Goal: Information Seeking & Learning: Learn about a topic

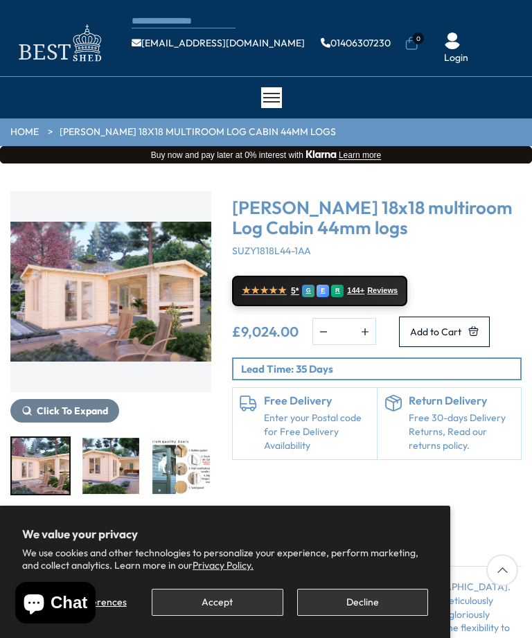
click at [6, 596] on section "We value your privacy We use cookies and other technologies to personalize your…" at bounding box center [225, 572] width 450 height 132
click at [0, 543] on section "We value your privacy We use cookies and other technologies to personalize your…" at bounding box center [225, 572] width 450 height 132
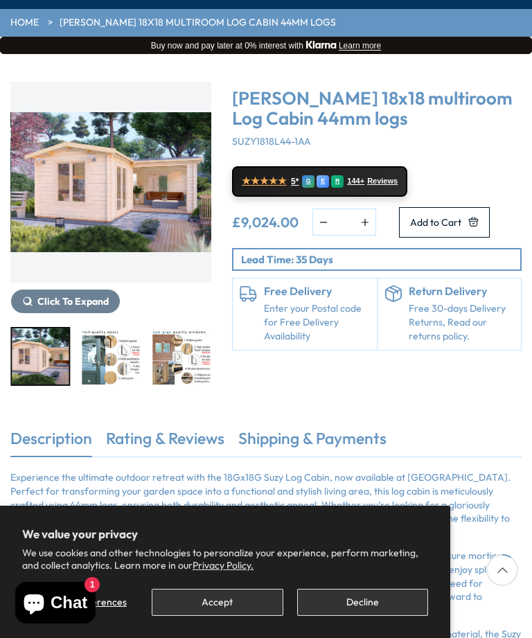
scroll to position [119, 0]
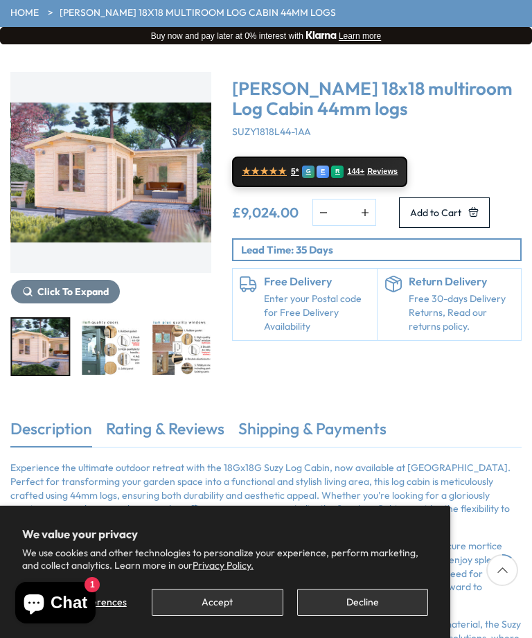
click at [24, 371] on img "2 / 7" at bounding box center [40, 347] width 57 height 56
click at [28, 368] on img "2 / 7" at bounding box center [40, 347] width 57 height 56
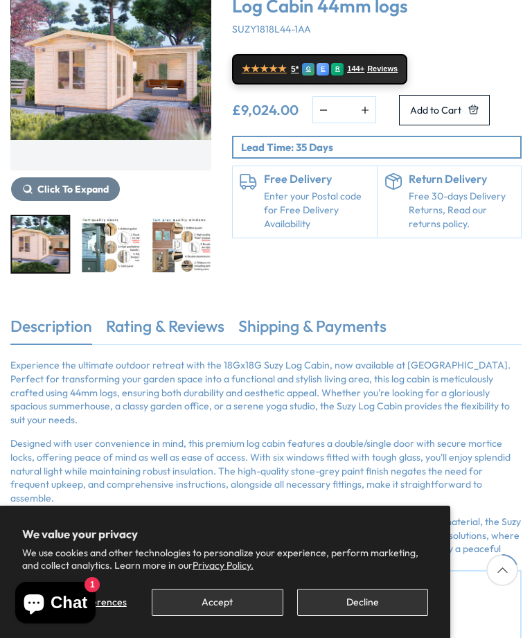
scroll to position [222, 0]
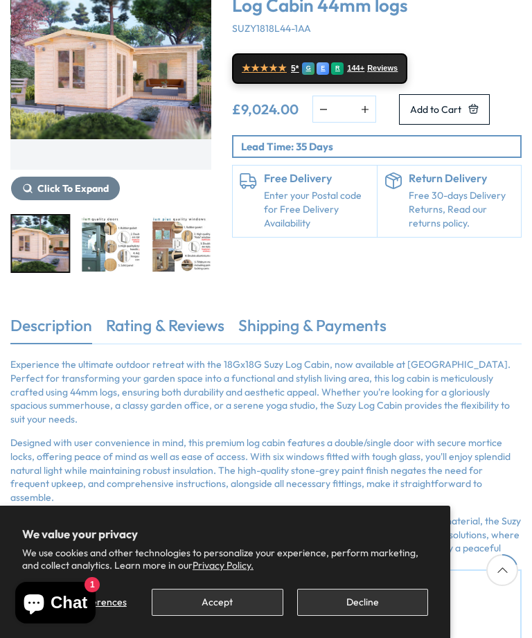
click at [30, 316] on link "Description" at bounding box center [51, 328] width 82 height 29
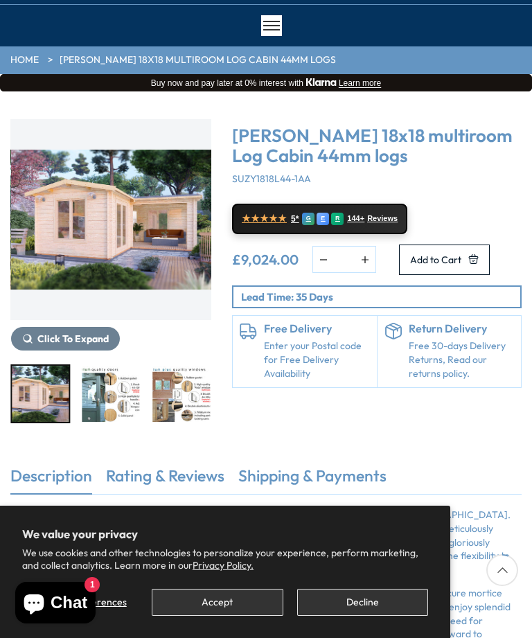
scroll to position [69, 0]
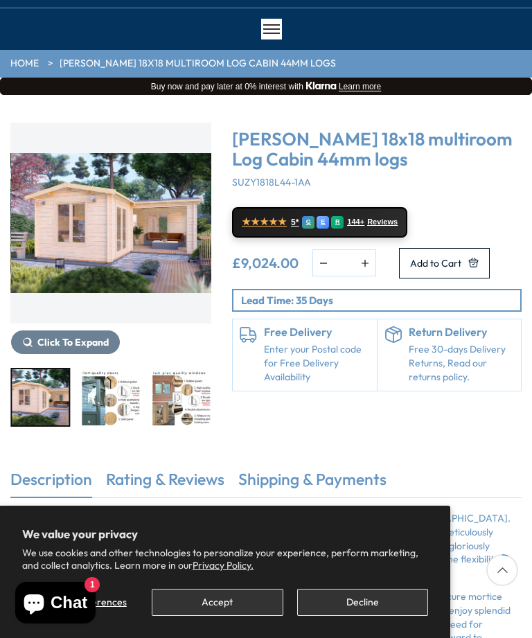
click at [88, 216] on img "2 / 7" at bounding box center [111, 223] width 201 height 201
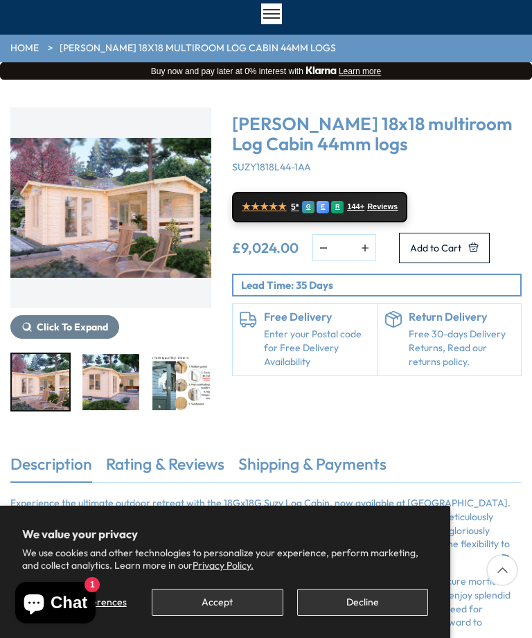
scroll to position [83, 0]
click at [330, 63] on div "Buy now and pay later at 0% interest with [GEOGRAPHIC_DATA] Learn more" at bounding box center [266, 71] width 532 height 17
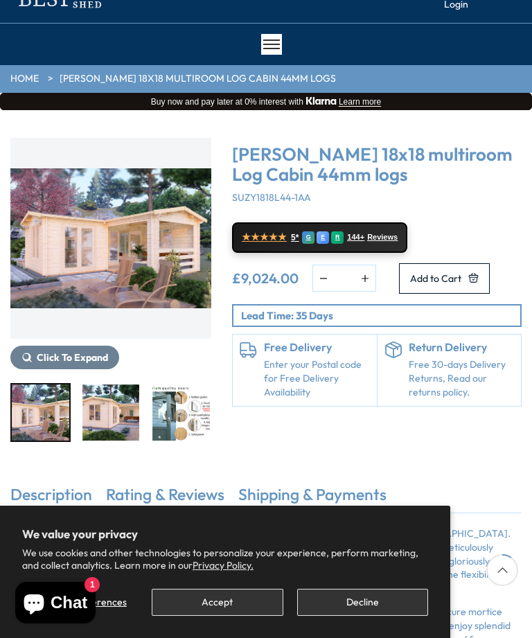
scroll to position [0, 0]
